Goal: Navigation & Orientation: Find specific page/section

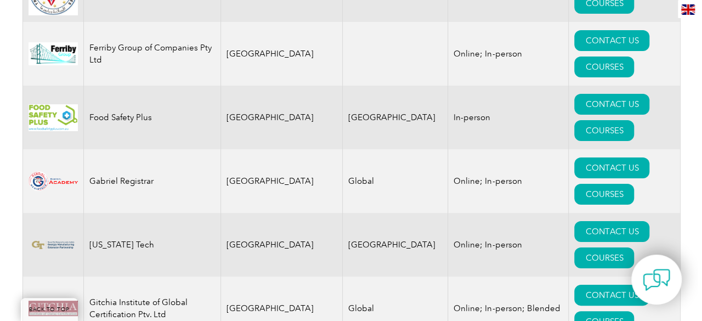
scroll to position [6213, 0]
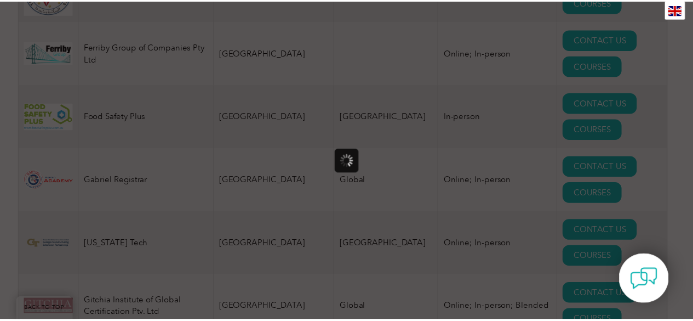
scroll to position [0, 0]
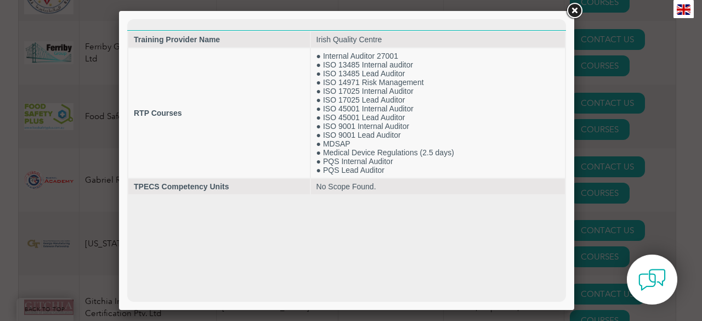
click at [578, 8] on link at bounding box center [574, 11] width 20 height 20
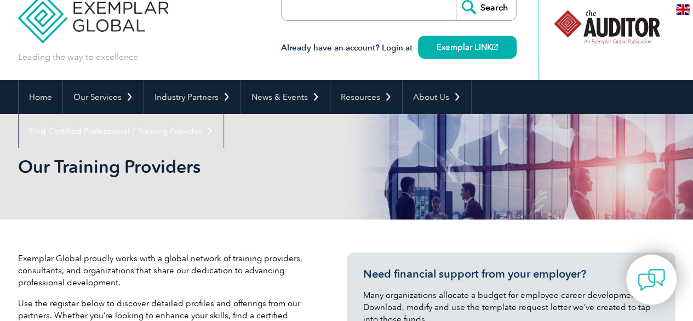
scroll to position [22, 0]
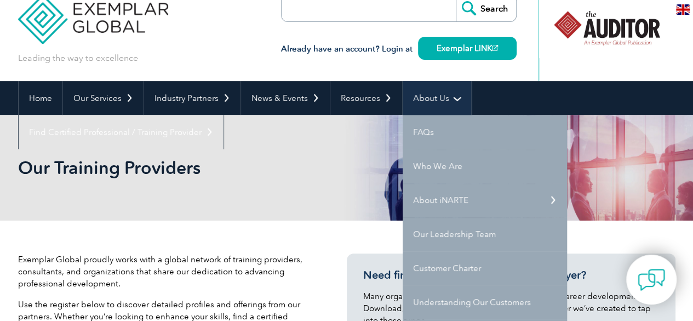
click at [422, 92] on link "About Us" at bounding box center [437, 98] width 69 height 34
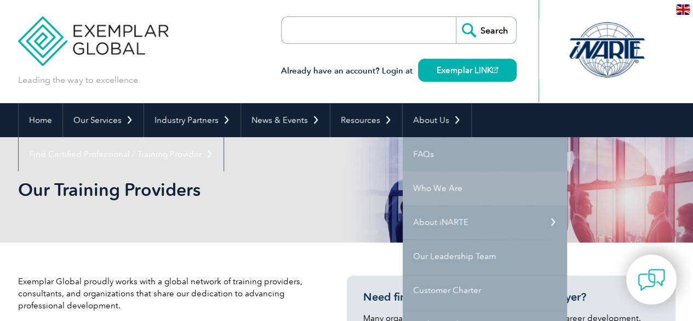
click at [480, 190] on link "Who We Are" at bounding box center [485, 188] width 164 height 34
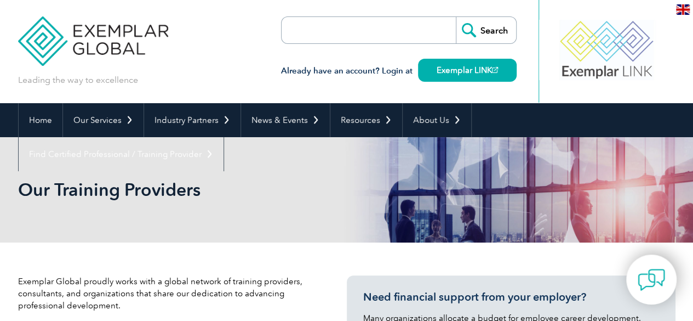
scroll to position [22, 0]
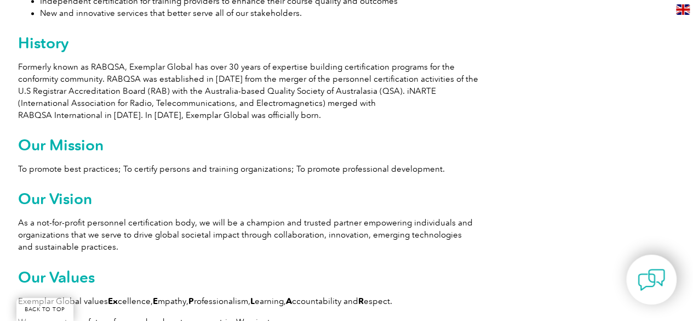
scroll to position [775, 0]
